Goal: Information Seeking & Learning: Learn about a topic

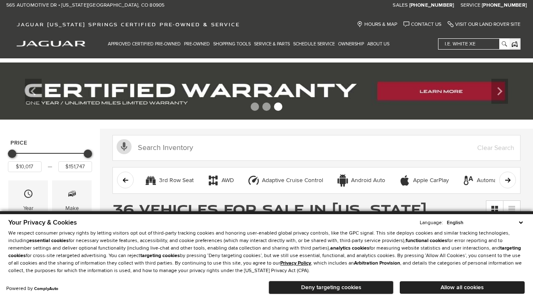
scroll to position [404, 0]
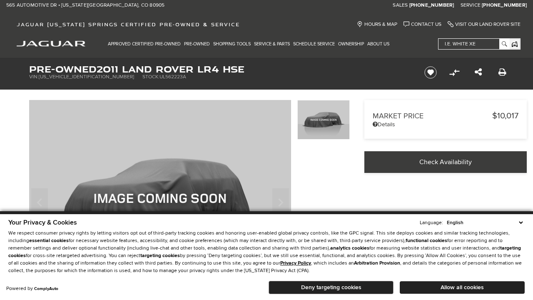
scroll to position [270, 0]
